Goal: Task Accomplishment & Management: Manage account settings

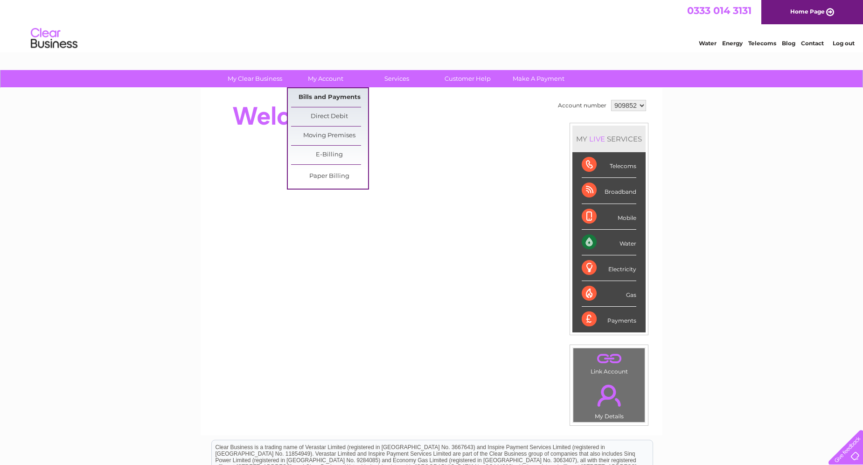
click at [327, 97] on link "Bills and Payments" at bounding box center [329, 97] width 77 height 19
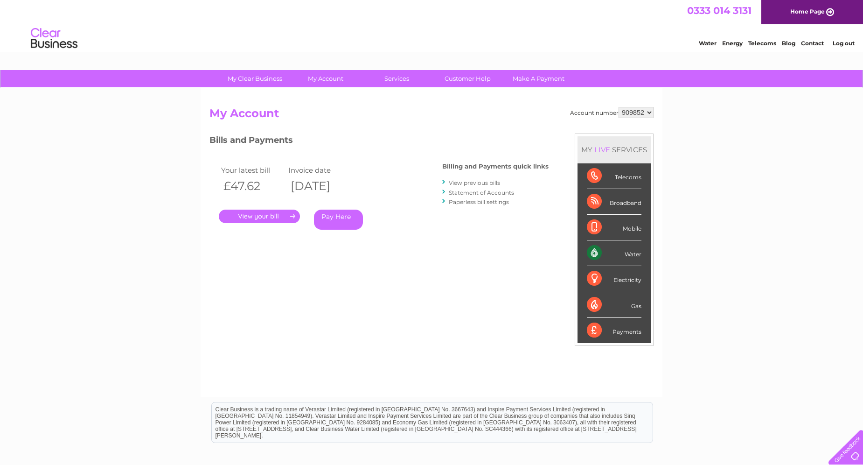
click at [254, 217] on link "." at bounding box center [259, 217] width 81 height 14
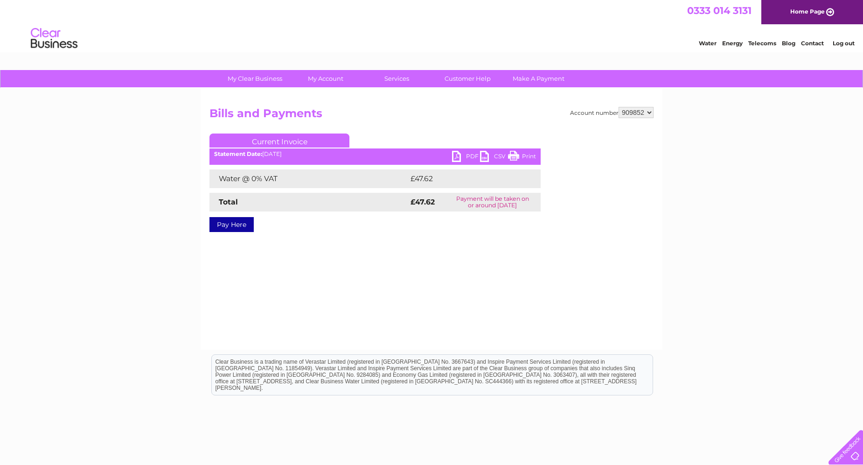
click at [470, 155] on link "PDF" at bounding box center [466, 158] width 28 height 14
click at [457, 156] on link "PDF" at bounding box center [466, 158] width 28 height 14
